Goal: Information Seeking & Learning: Learn about a topic

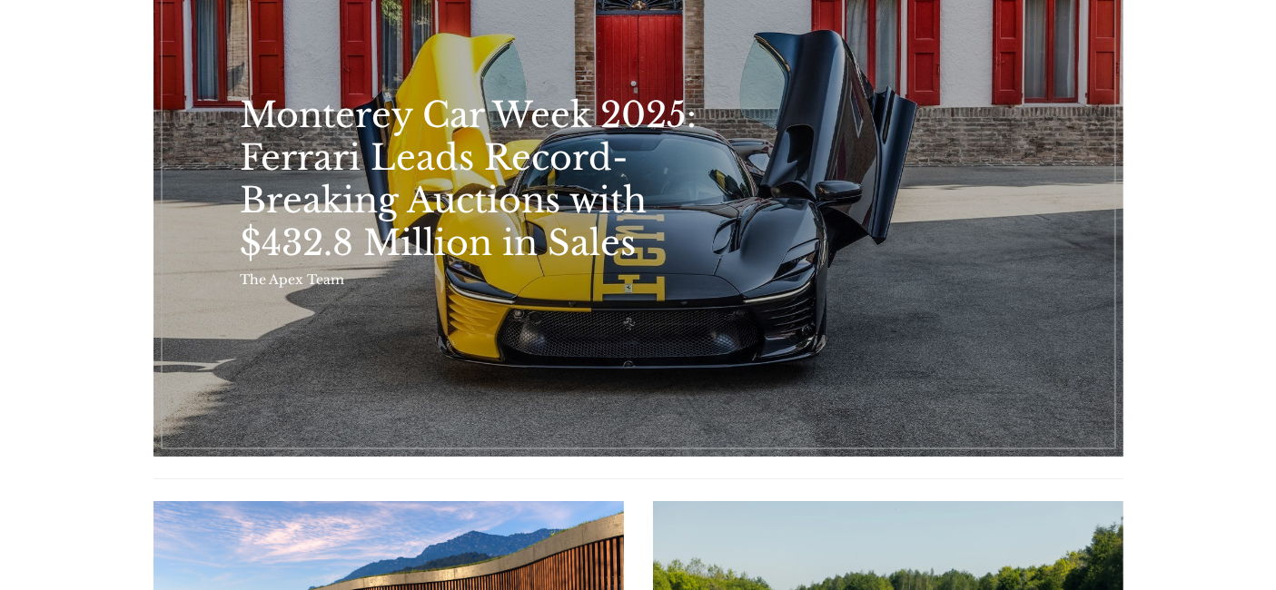
scroll to position [88, 0]
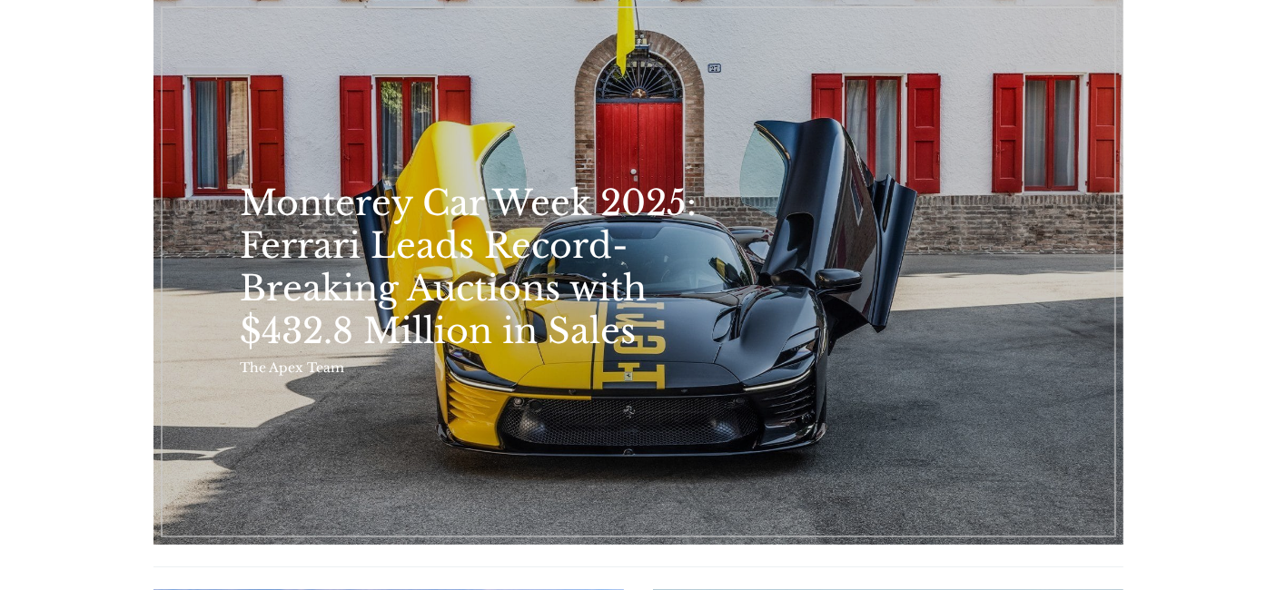
click at [404, 240] on link "Monterey Car Week 2025: Ferrari Leads Record-Breaking Auctions with $432.8 Mill…" at bounding box center [483, 268] width 485 height 171
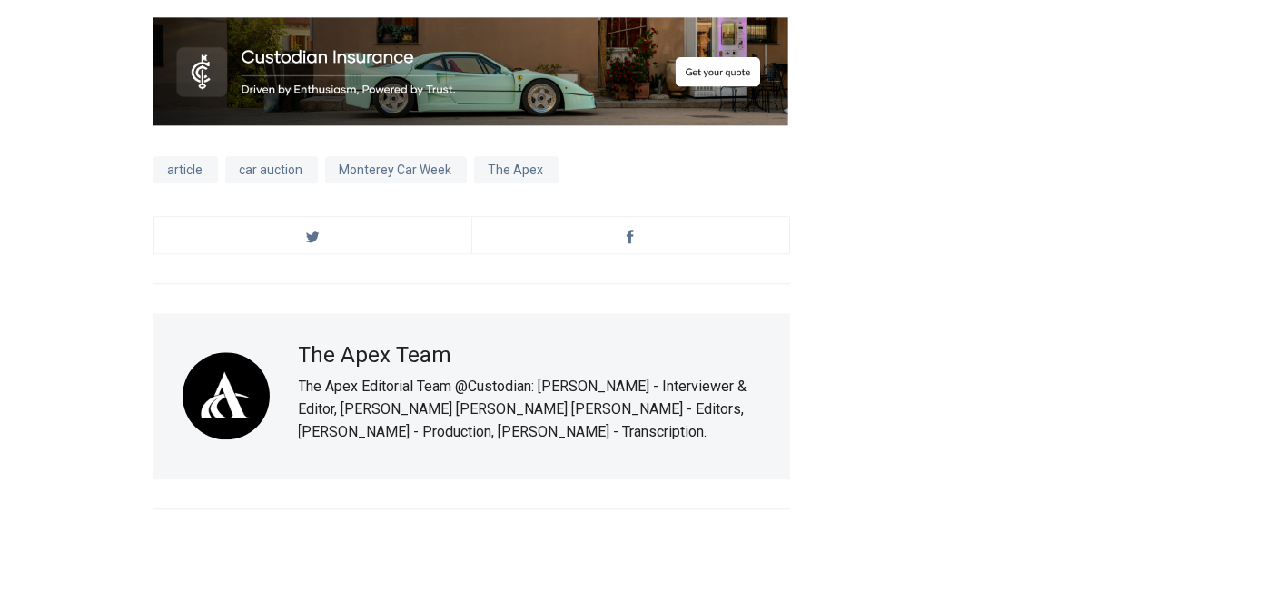
scroll to position [11958, 0]
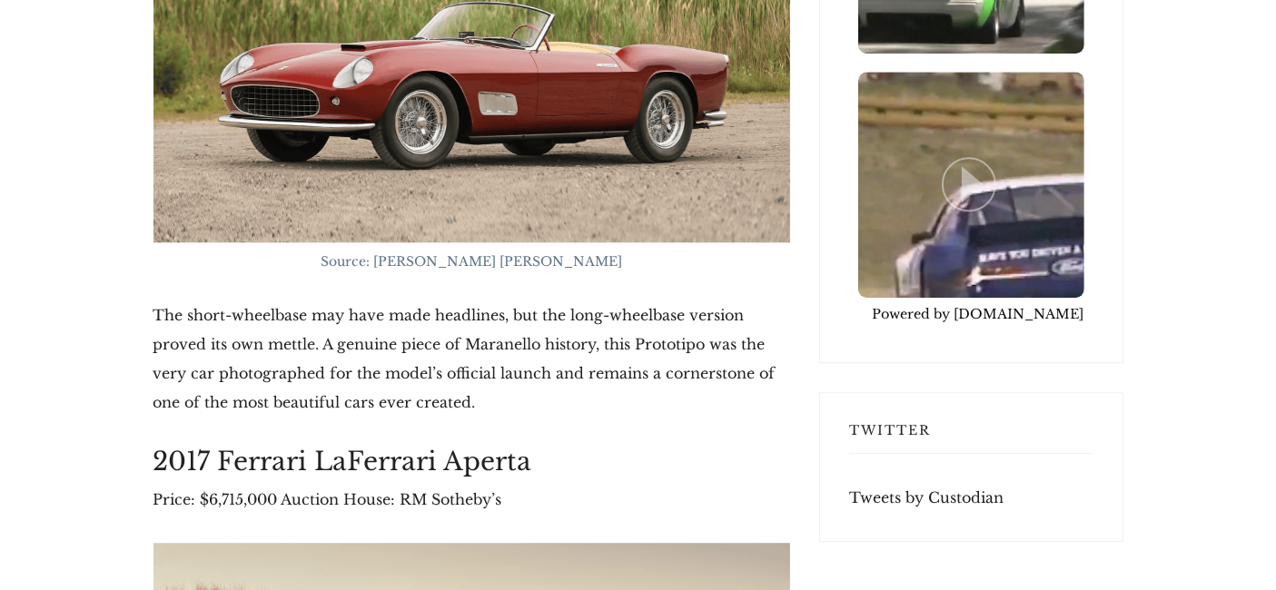
scroll to position [4857, 0]
